Goal: Entertainment & Leisure: Consume media (video, audio)

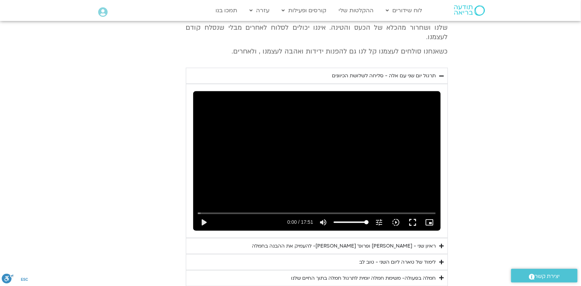
scroll to position [1780, 0]
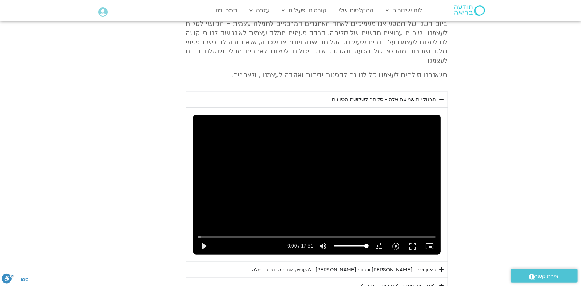
click at [388, 265] on div "ראיון שני - [PERSON_NAME] ופרופ׳ [PERSON_NAME]- להעמיק את ההבנה בחמלה" at bounding box center [344, 269] width 184 height 8
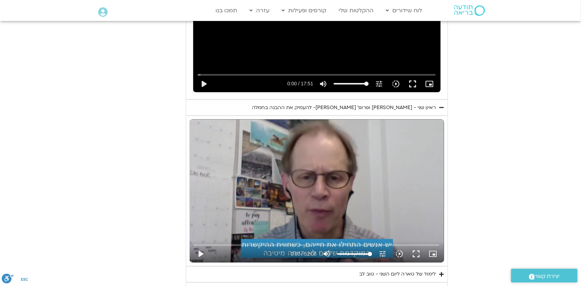
scroll to position [1955, 0]
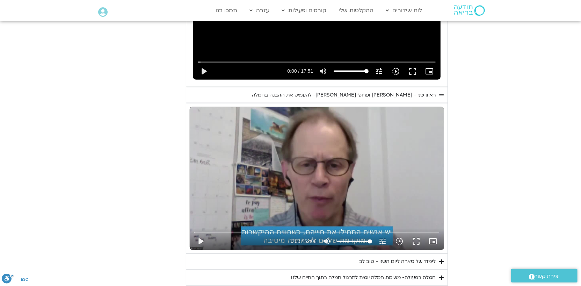
click at [346, 153] on div "Skip Ad 36:00 play_arrow 0:00 / 52:08 volume_up Mute tune Resolution Auto 720p …" at bounding box center [317, 178] width 254 height 143
drag, startPoint x: 234, startPoint y: 166, endPoint x: 230, endPoint y: 166, distance: 4.6
click at [230, 230] on input "Seek" at bounding box center [316, 232] width 245 height 4
click at [297, 230] on input "Seek" at bounding box center [316, 232] width 245 height 4
drag, startPoint x: 305, startPoint y: 167, endPoint x: 300, endPoint y: 167, distance: 4.9
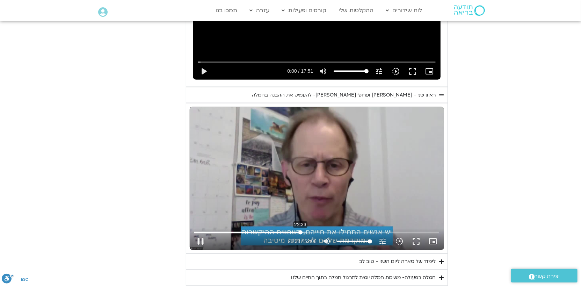
click at [300, 230] on input "Seek" at bounding box center [316, 232] width 245 height 4
click at [359, 230] on input "Seek" at bounding box center [316, 232] width 245 height 4
drag, startPoint x: 394, startPoint y: 168, endPoint x: 386, endPoint y: 168, distance: 8.0
click at [388, 230] on input "Seek" at bounding box center [316, 232] width 245 height 4
drag, startPoint x: 399, startPoint y: 169, endPoint x: 394, endPoint y: 169, distance: 4.9
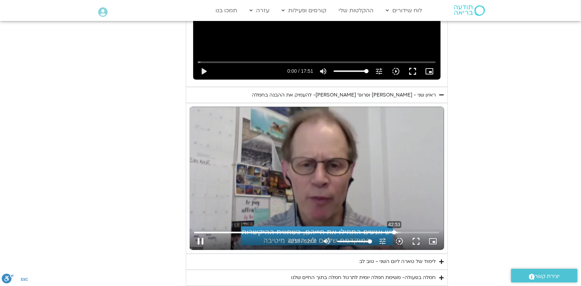
click at [394, 230] on input "Seek" at bounding box center [316, 232] width 245 height 4
click at [397, 230] on input "Seek" at bounding box center [316, 232] width 245 height 4
click at [396, 230] on input "Seek" at bounding box center [316, 232] width 245 height 4
drag, startPoint x: 424, startPoint y: 168, endPoint x: 418, endPoint y: 168, distance: 5.6
click at [418, 230] on input "Seek" at bounding box center [316, 232] width 245 height 4
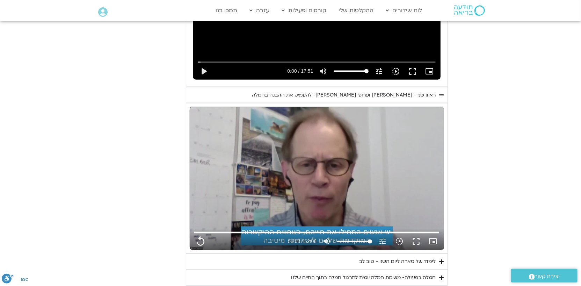
type input "3128.933333"
